Goal: Information Seeking & Learning: Learn about a topic

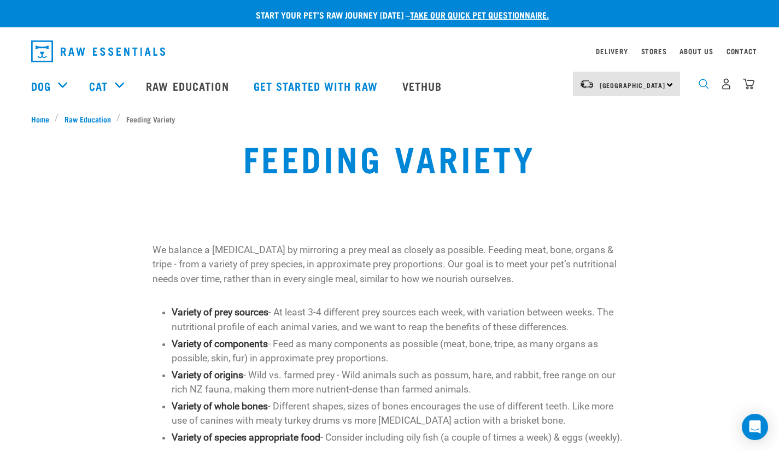
click at [701, 85] on img "dropdown navigation" at bounding box center [704, 84] width 10 height 10
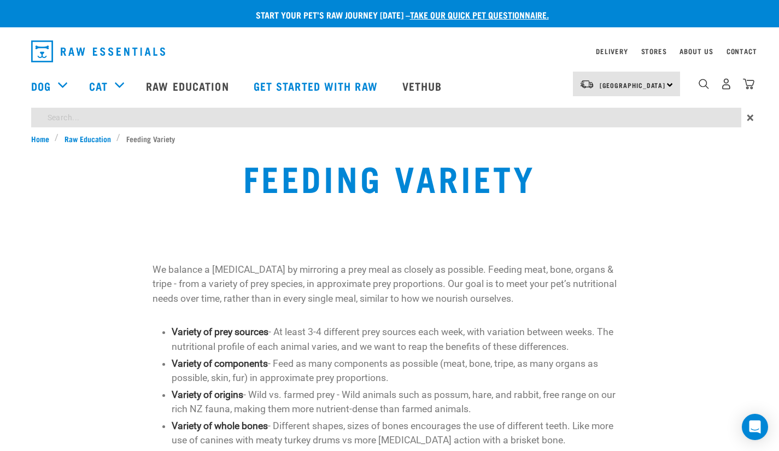
click at [450, 118] on div "Start your pet’s raw journey today – take our quick pet questionnaire. Delivery…" at bounding box center [389, 359] width 779 height 719
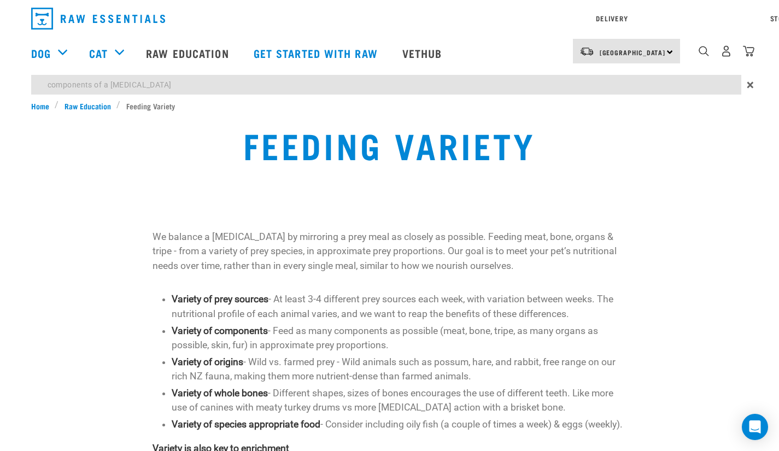
type input "components of a [MEDICAL_DATA]"
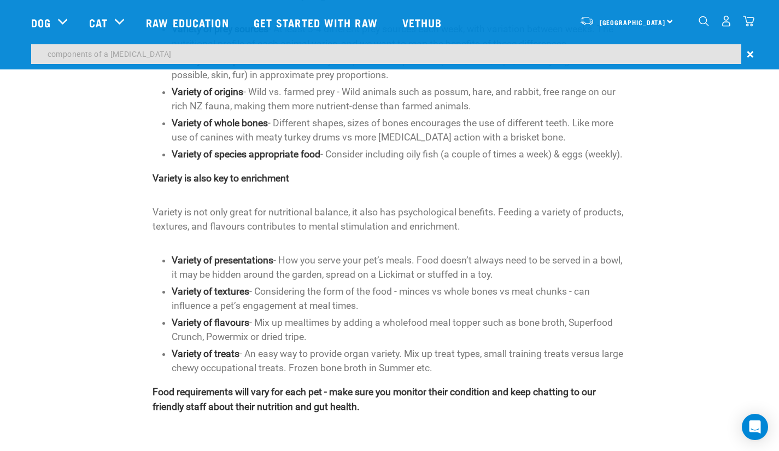
scroll to position [171, 0]
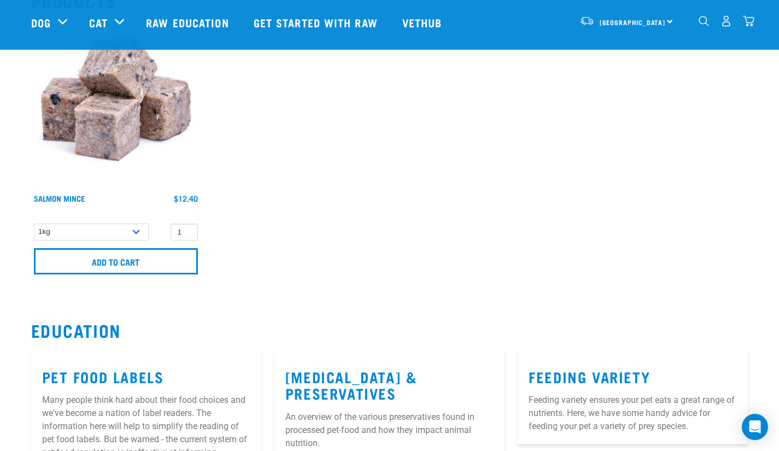
scroll to position [287, 0]
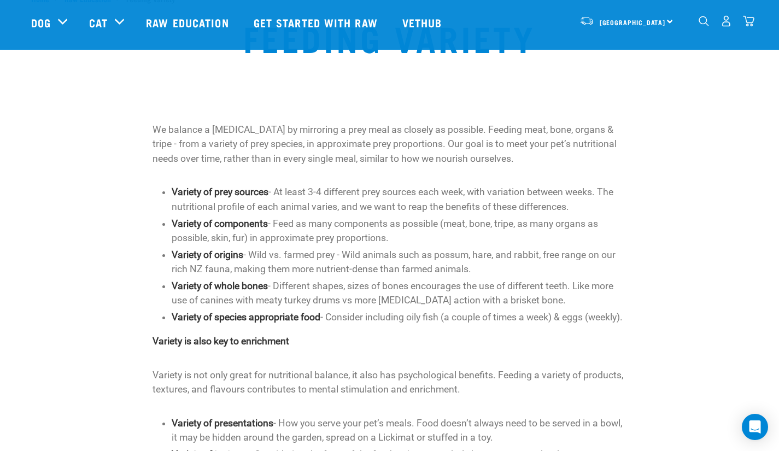
scroll to position [40, 0]
drag, startPoint x: 220, startPoint y: 330, endPoint x: 137, endPoint y: 124, distance: 222.3
click at [137, 124] on div "We balance a raw diet by mirroring a prey meal as closely as possible. Feeding …" at bounding box center [390, 350] width 731 height 470
copy div "We balance a raw diet by mirroring a prey meal as closely as possible. Feeding …"
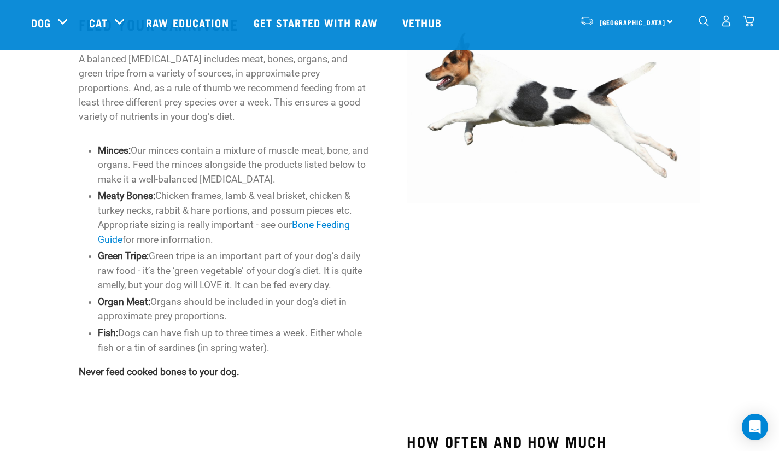
scroll to position [499, 0]
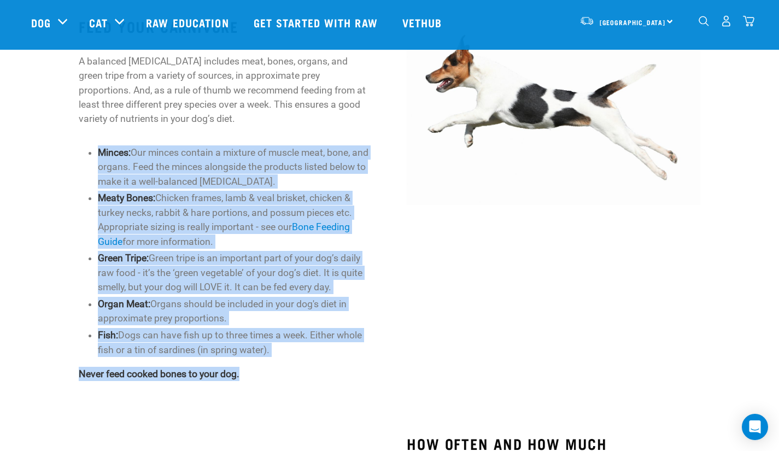
drag, startPoint x: 254, startPoint y: 374, endPoint x: 80, endPoint y: 156, distance: 278.3
click at [80, 156] on div "FEED YOUR CARNIVORE A balanced [MEDICAL_DATA] includes meat, bones, organs, and…" at bounding box center [225, 199] width 293 height 363
copy div "Minces: Our minces contain a mixture of muscle meat, bone, and organs. Feed the…"
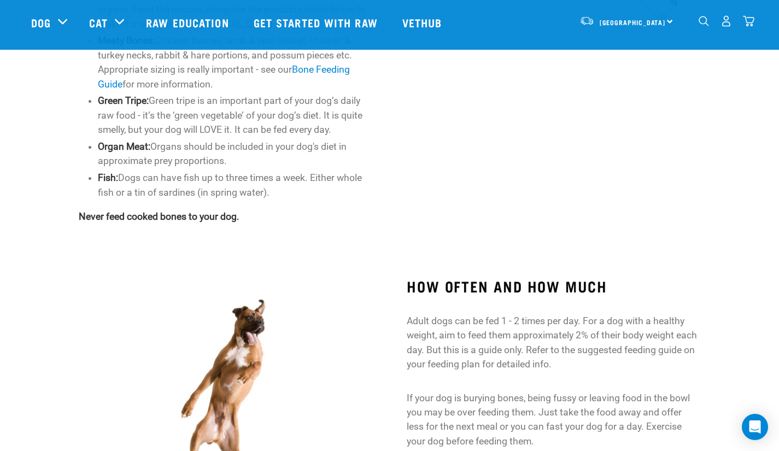
scroll to position [661, 0]
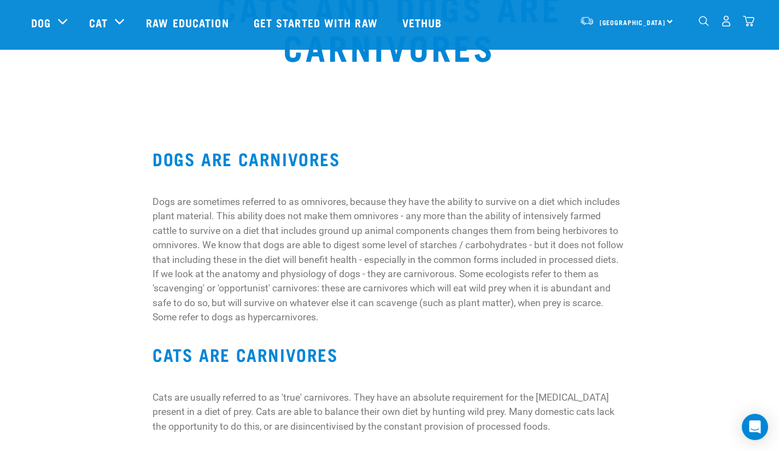
scroll to position [69, 0]
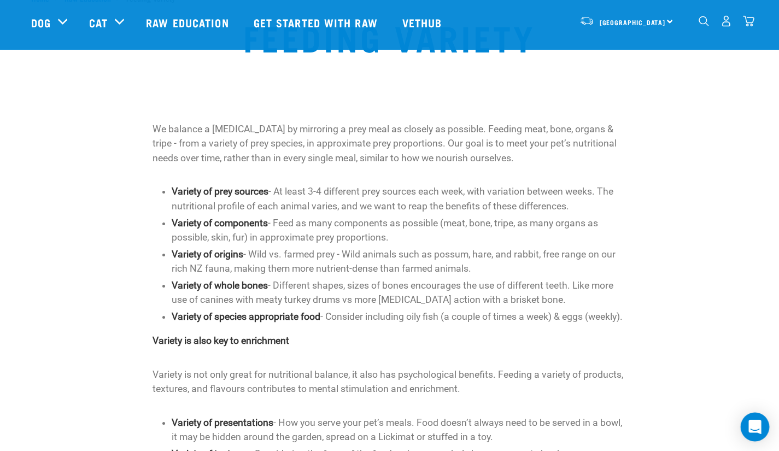
click at [754, 422] on icon "Open Intercom Messenger" at bounding box center [755, 427] width 13 height 14
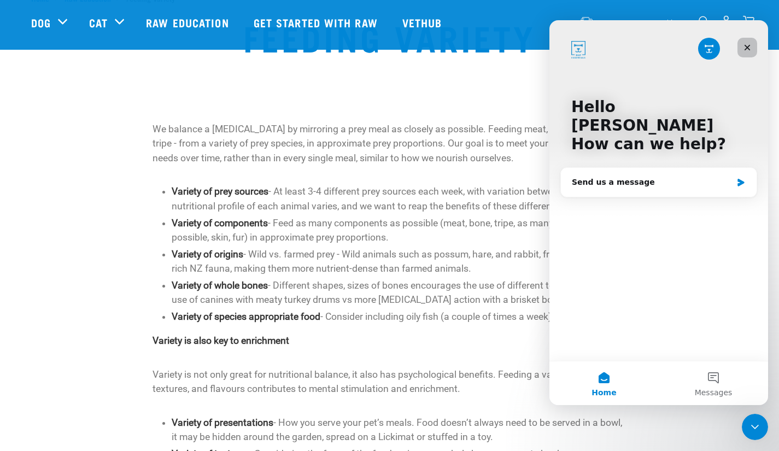
click at [749, 53] on div "Close" at bounding box center [748, 48] width 20 height 20
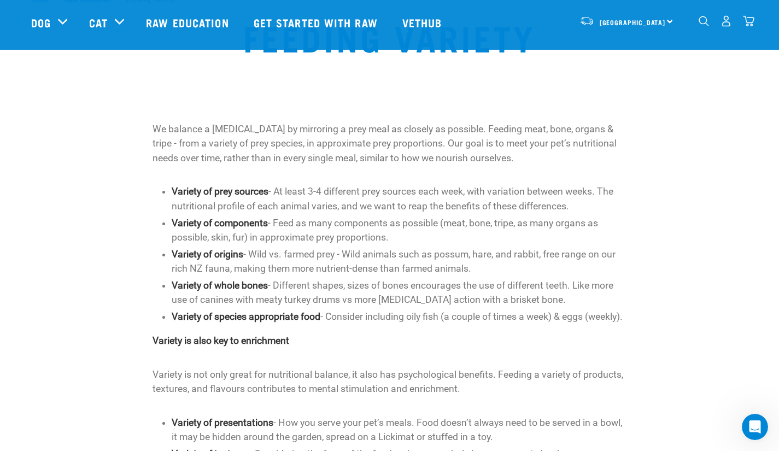
click at [699, 24] on img "dropdown navigation" at bounding box center [704, 21] width 10 height 10
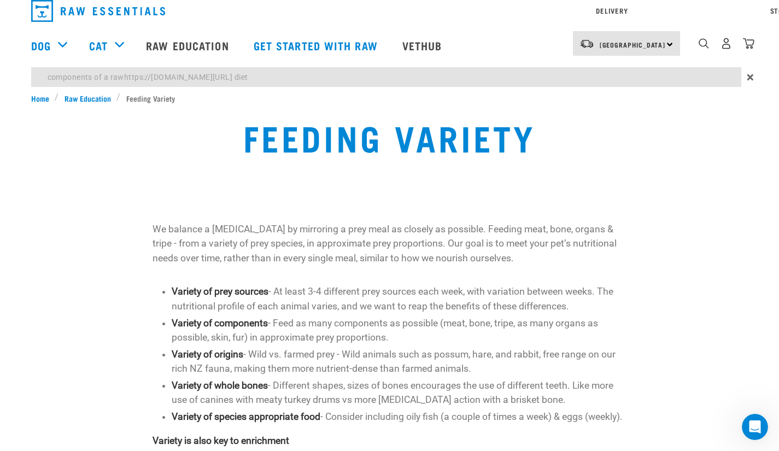
drag, startPoint x: 343, startPoint y: 78, endPoint x: 18, endPoint y: 90, distance: 326.2
click at [18, 90] on div "components of a rawhttps://www.rawessentials.co.nz/questionnaire/step1 diet ×" at bounding box center [389, 79] width 779 height 25
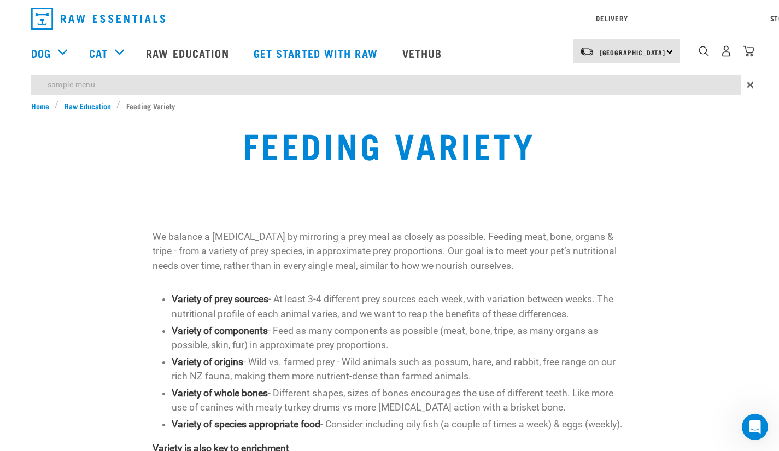
type input "sample menu"
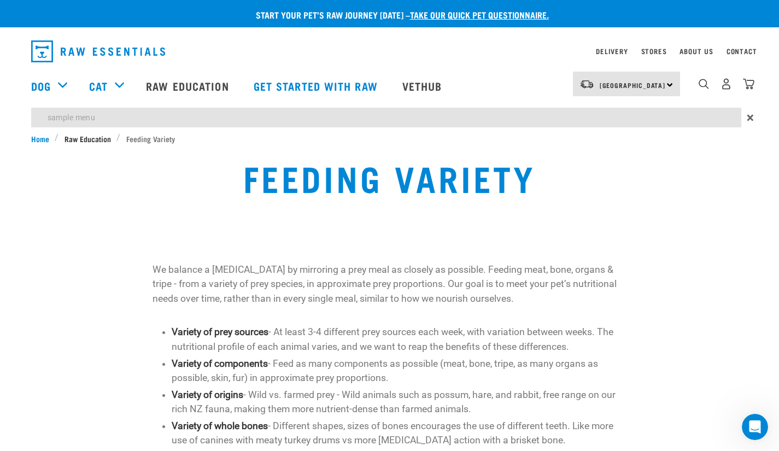
click at [78, 103] on div "Start your pet’s raw journey today – take our quick pet questionnaire. Delivery…" at bounding box center [389, 359] width 779 height 719
click at [44, 50] on img "dropdown navigation" at bounding box center [98, 51] width 134 height 22
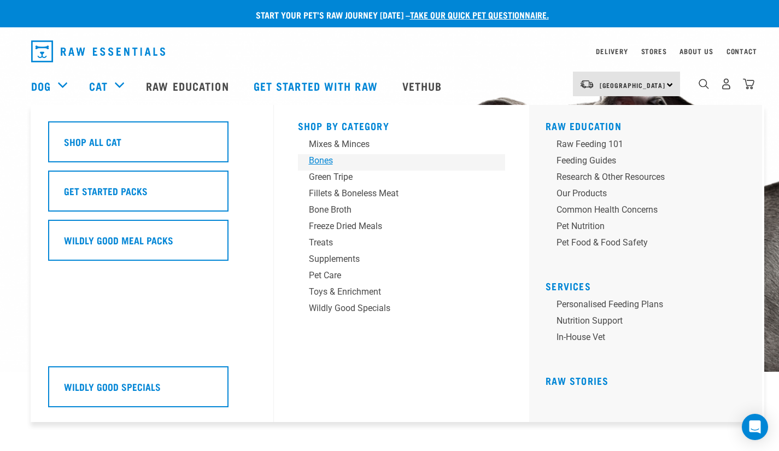
click at [320, 167] on link "Bones" at bounding box center [402, 162] width 208 height 16
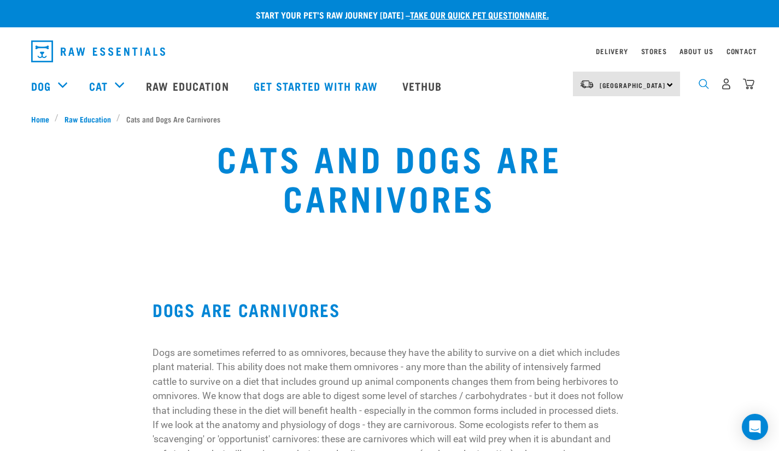
click at [701, 85] on img "dropdown navigation" at bounding box center [704, 84] width 10 height 10
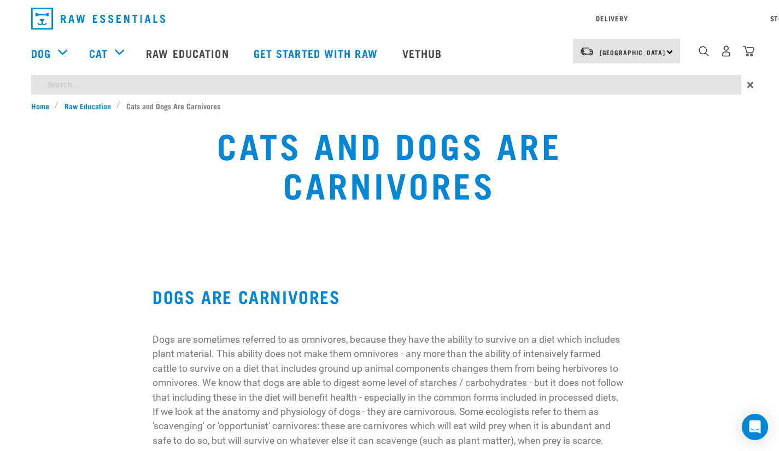
drag, startPoint x: 337, startPoint y: 117, endPoint x: 131, endPoint y: 84, distance: 208.9
click at [131, 84] on input "search" at bounding box center [386, 85] width 710 height 20
type input "tripe"
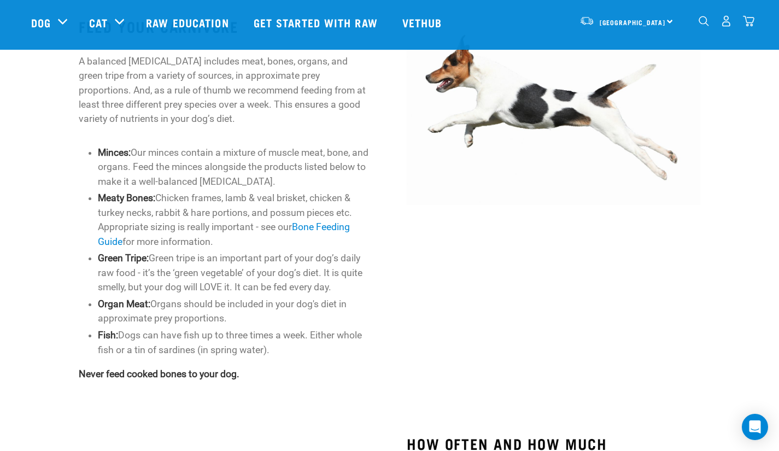
click at [421, 301] on div at bounding box center [553, 205] width 328 height 404
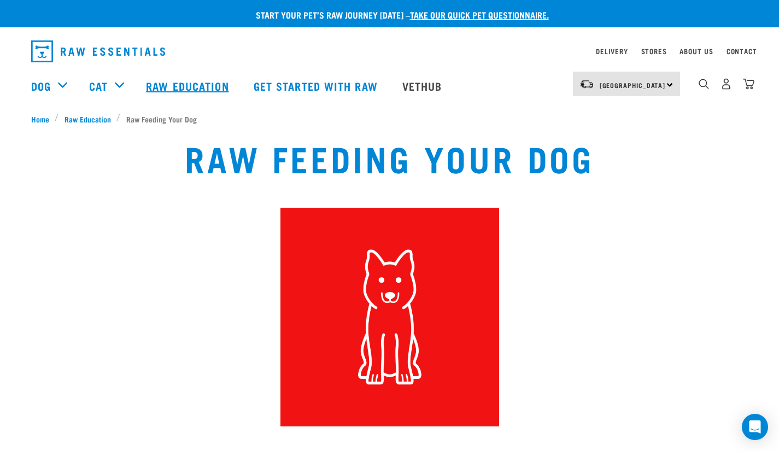
click at [199, 83] on link "Raw Education" at bounding box center [188, 86] width 107 height 44
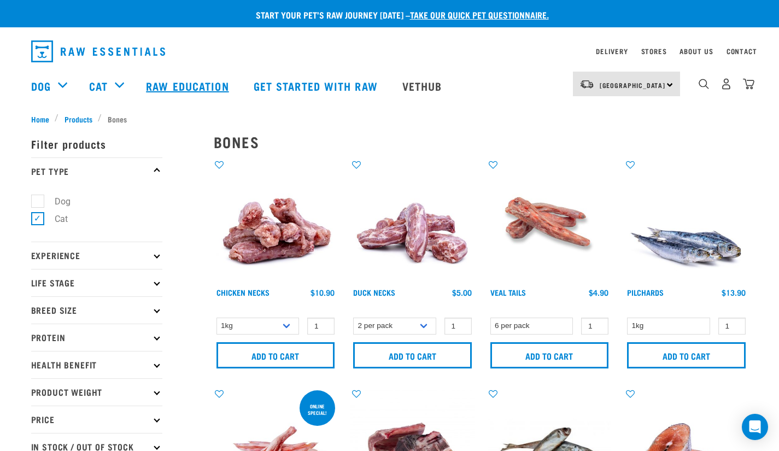
click at [198, 95] on link "Raw Education" at bounding box center [188, 86] width 107 height 44
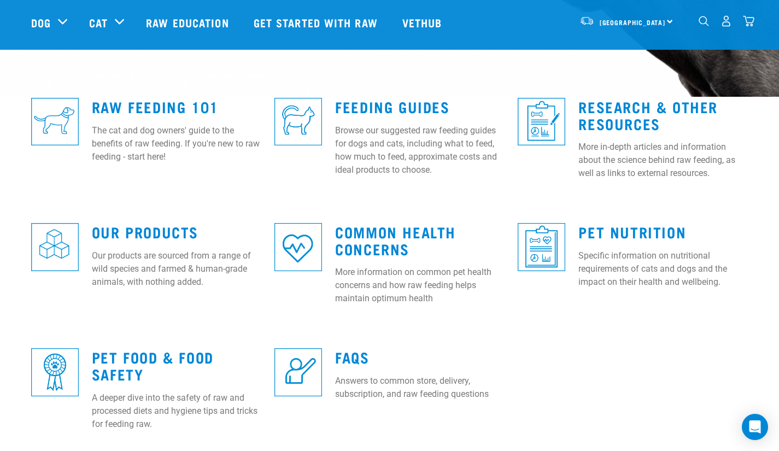
scroll to position [270, 0]
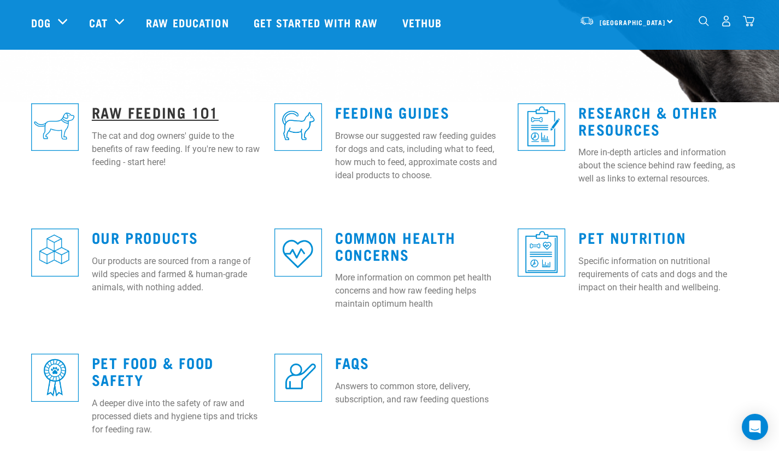
click at [191, 109] on link "Raw Feeding 101" at bounding box center [155, 112] width 127 height 8
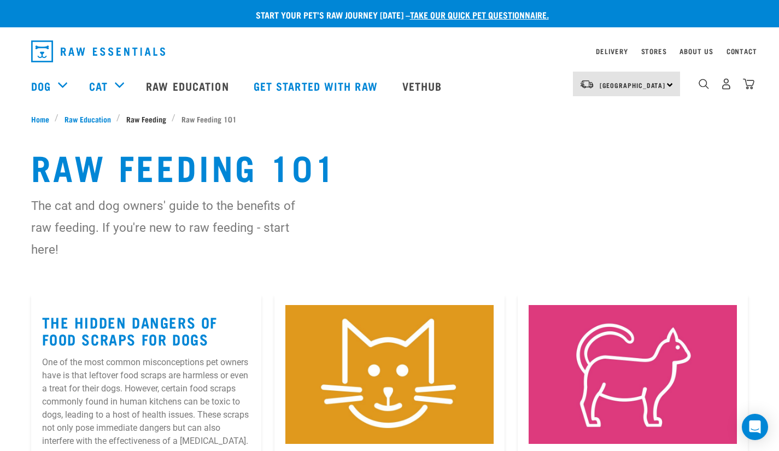
click at [158, 120] on span "Raw Feeding" at bounding box center [146, 118] width 40 height 11
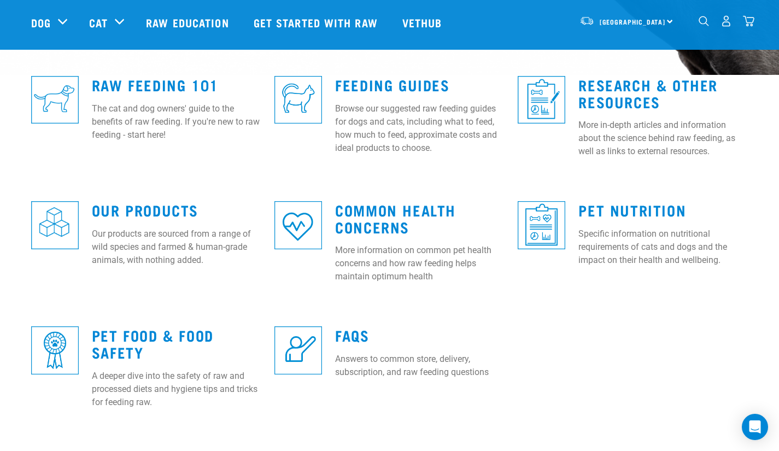
scroll to position [304, 0]
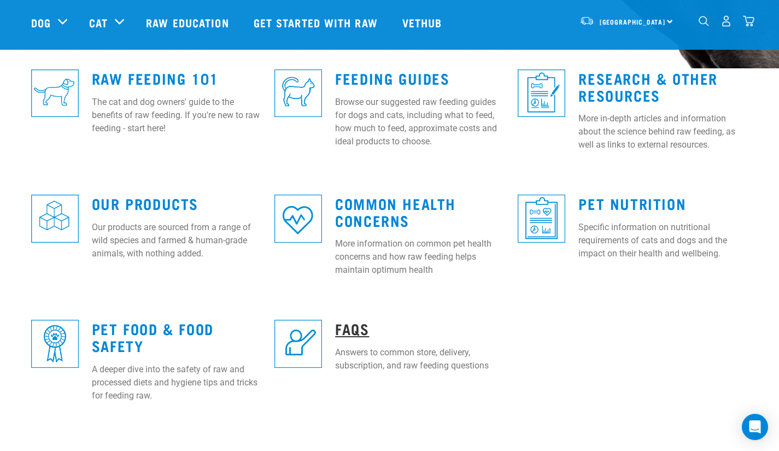
click at [358, 330] on link "FAQs" at bounding box center [352, 328] width 34 height 8
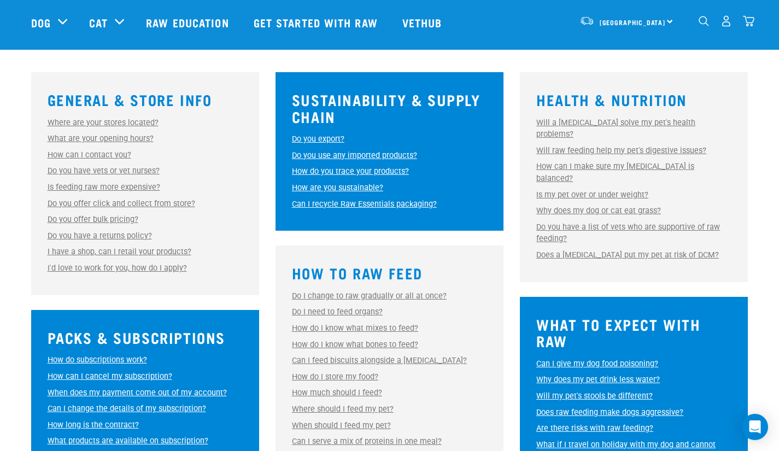
scroll to position [296, 0]
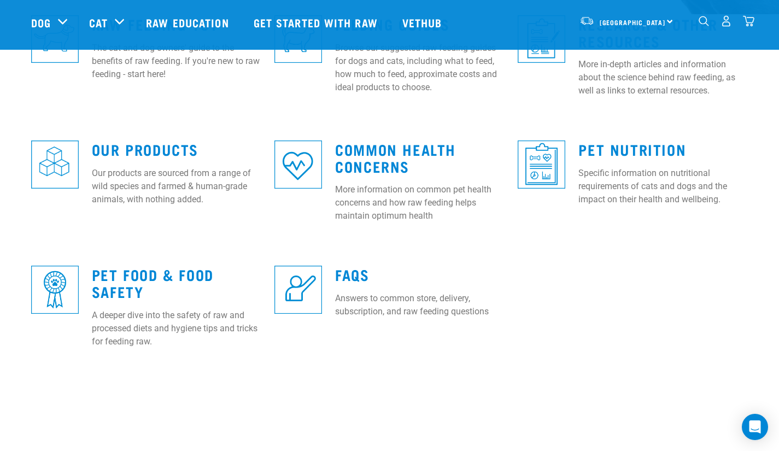
scroll to position [357, 0]
click at [179, 145] on link "Our Products" at bounding box center [145, 149] width 107 height 8
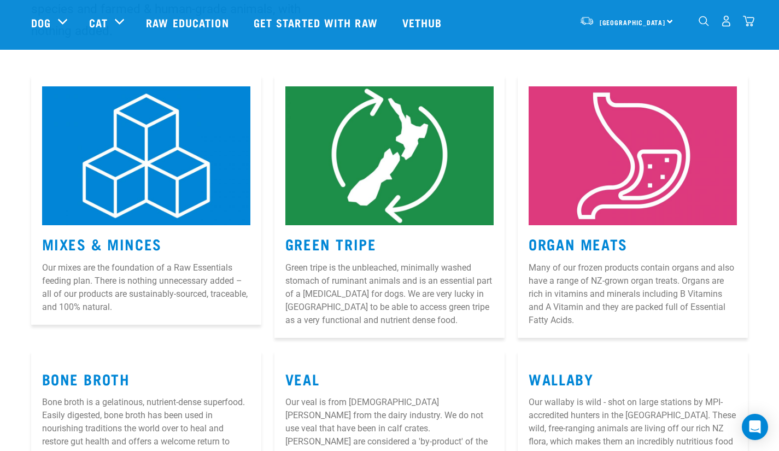
scroll to position [158, 0]
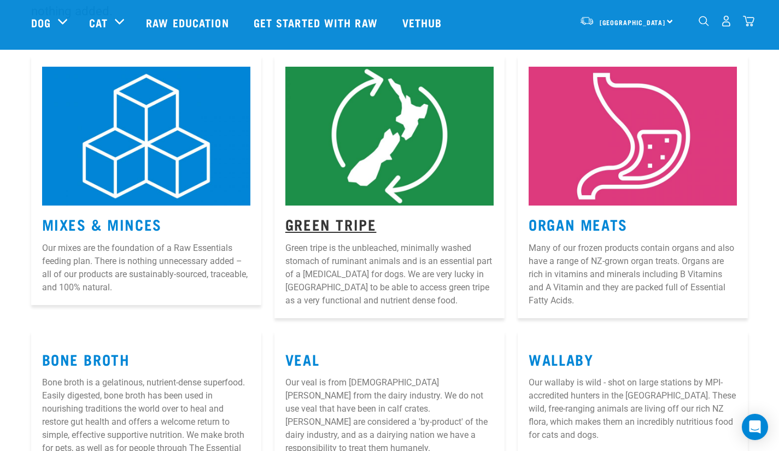
click at [330, 226] on link "Green Tripe" at bounding box center [331, 224] width 91 height 8
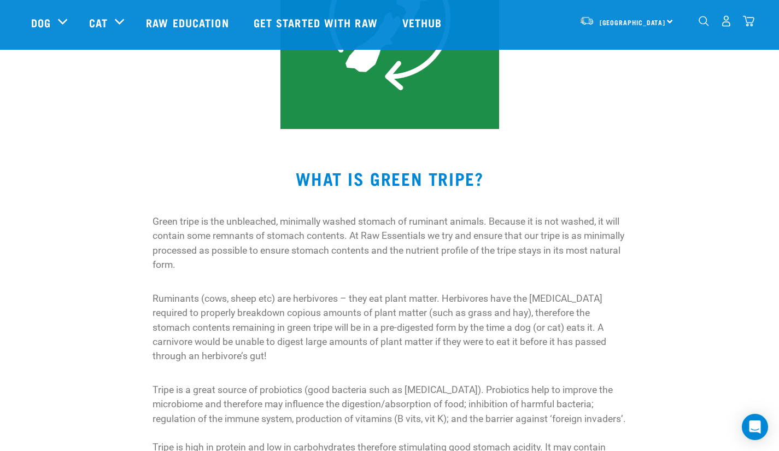
scroll to position [218, 0]
